Goal: Check status: Check status

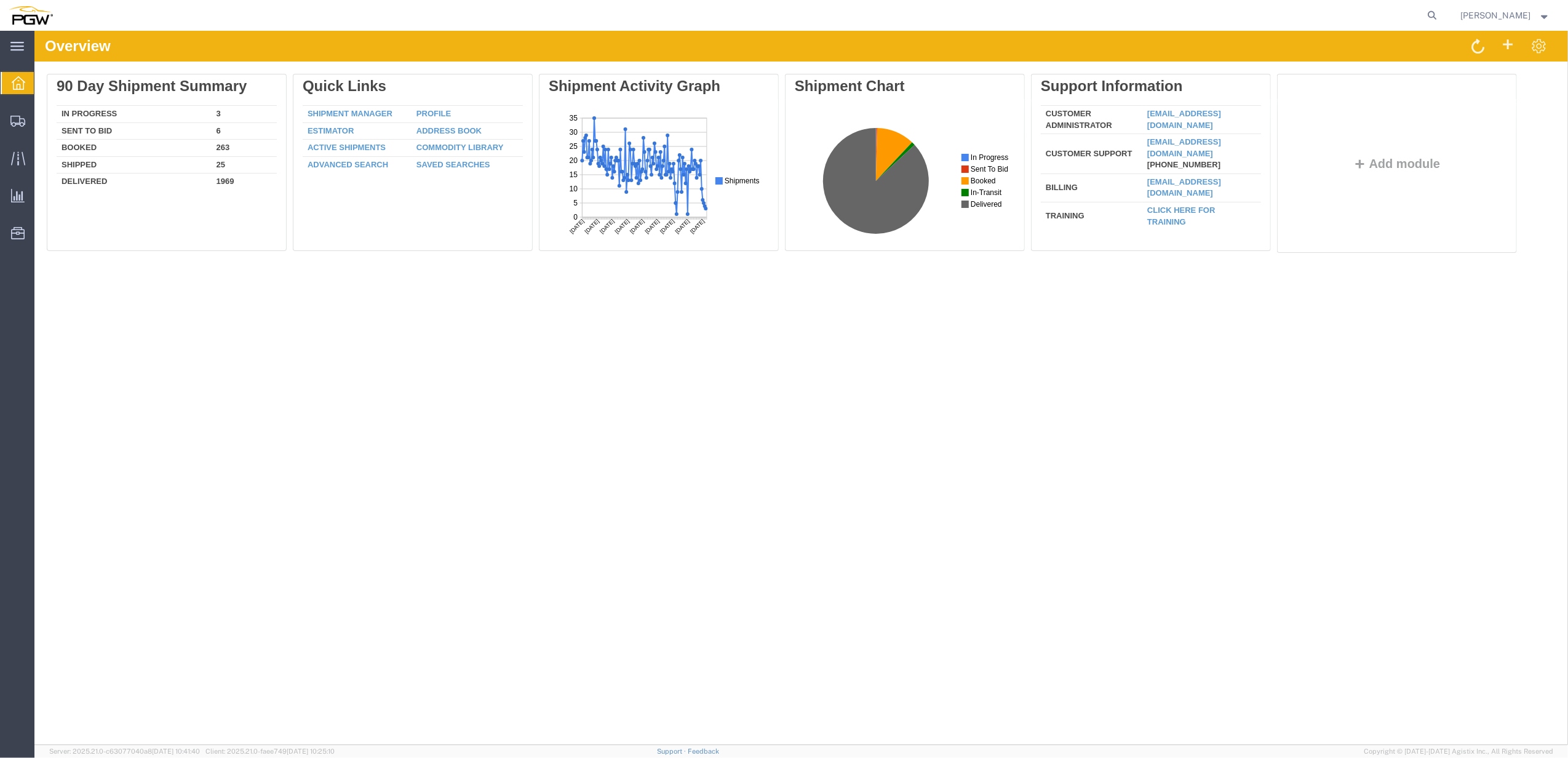
click at [1187, 13] on agx-global-search at bounding box center [1247, 15] width 394 height 30
click at [1393, 15] on agx-global-search at bounding box center [1247, 15] width 394 height 30
click at [1435, 18] on icon at bounding box center [1433, 15] width 17 height 17
click at [1306, 18] on input "search" at bounding box center [1237, 16] width 374 height 30
paste input "57137955"
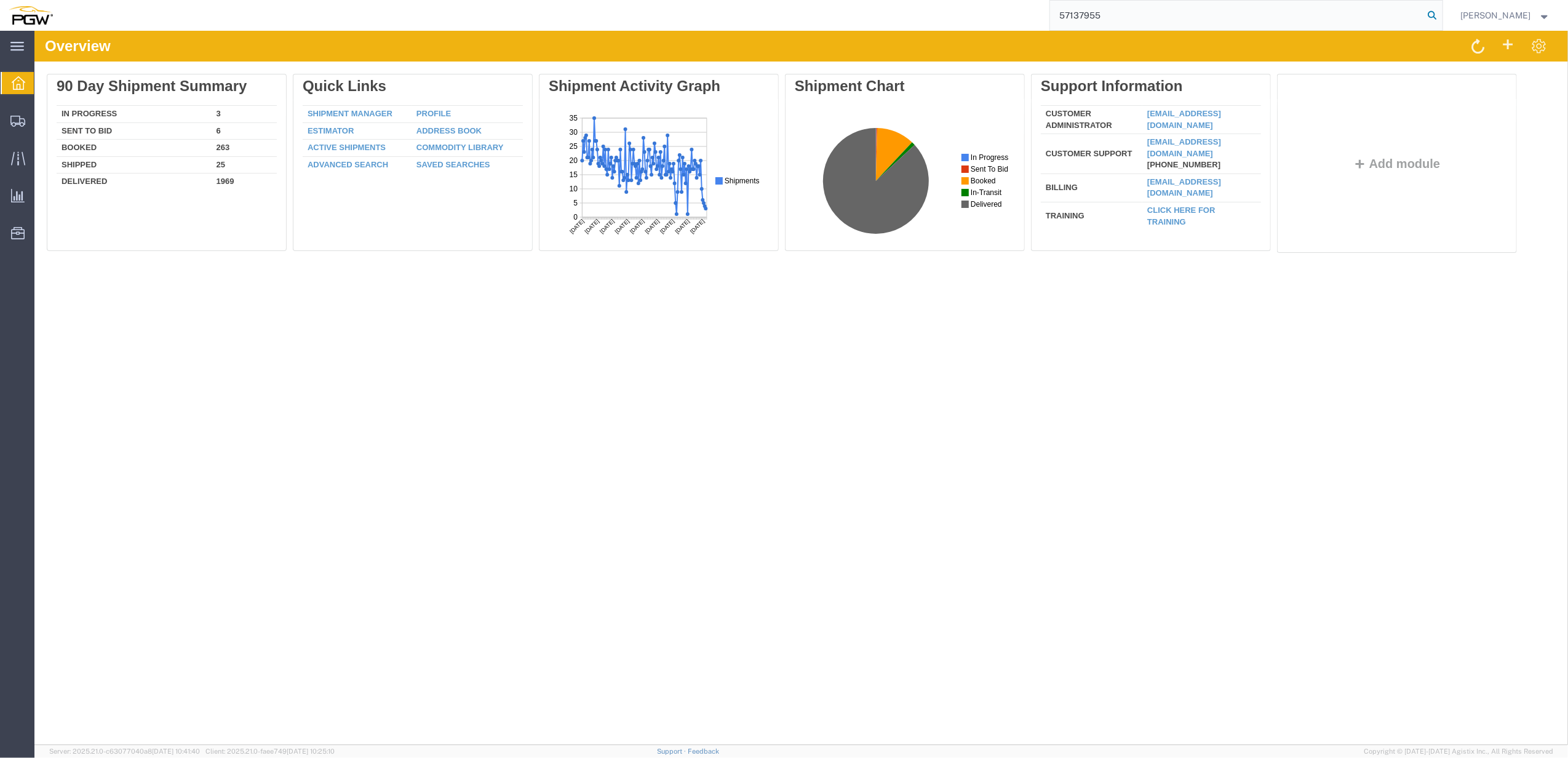
type input "57137955"
click at [1433, 13] on icon at bounding box center [1433, 15] width 17 height 17
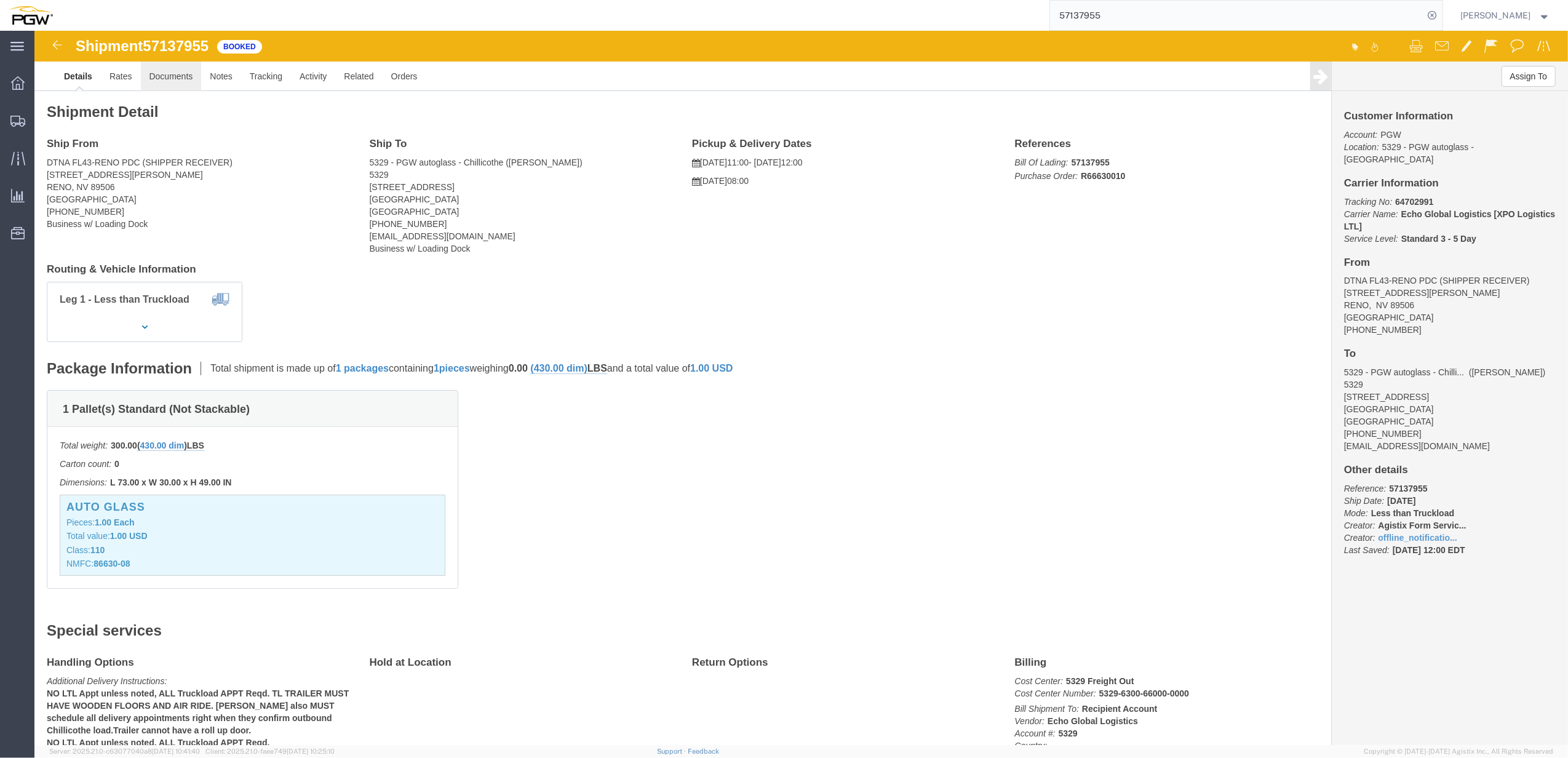
click link "Documents"
